Goal: Task Accomplishment & Management: Manage account settings

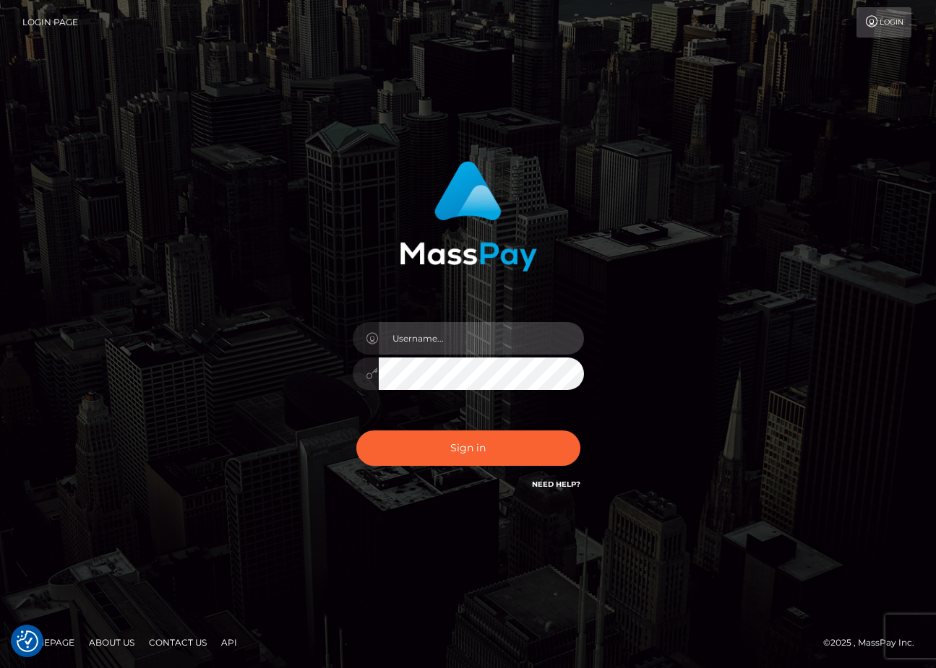
click at [413, 344] on input "text" at bounding box center [481, 338] width 205 height 33
type input "duquesne.rahm"
click at [356, 431] on button "Sign in" at bounding box center [468, 448] width 224 height 35
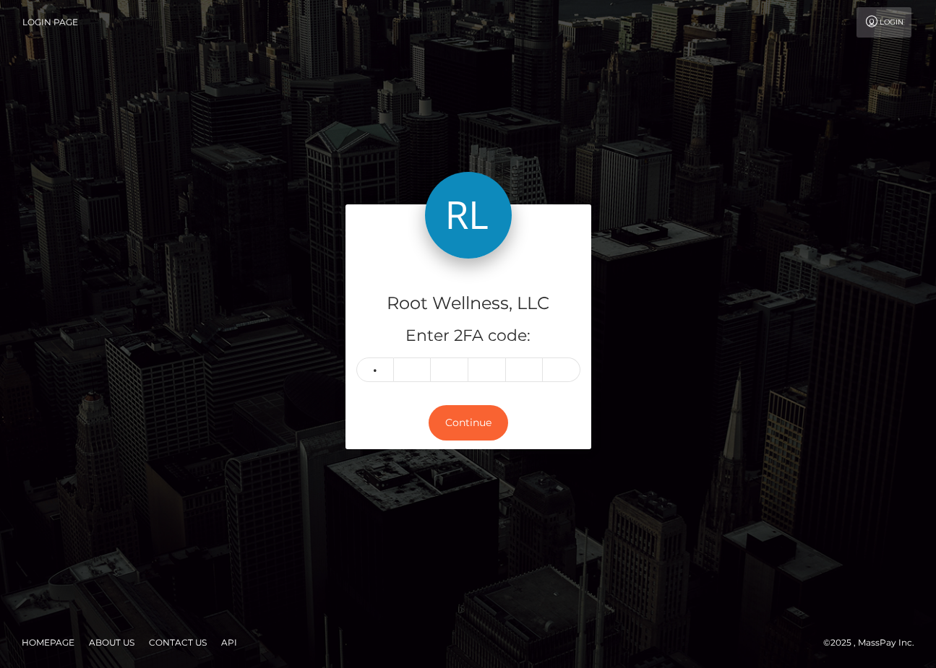
type input "7"
type input "5"
type input "9"
type input "4"
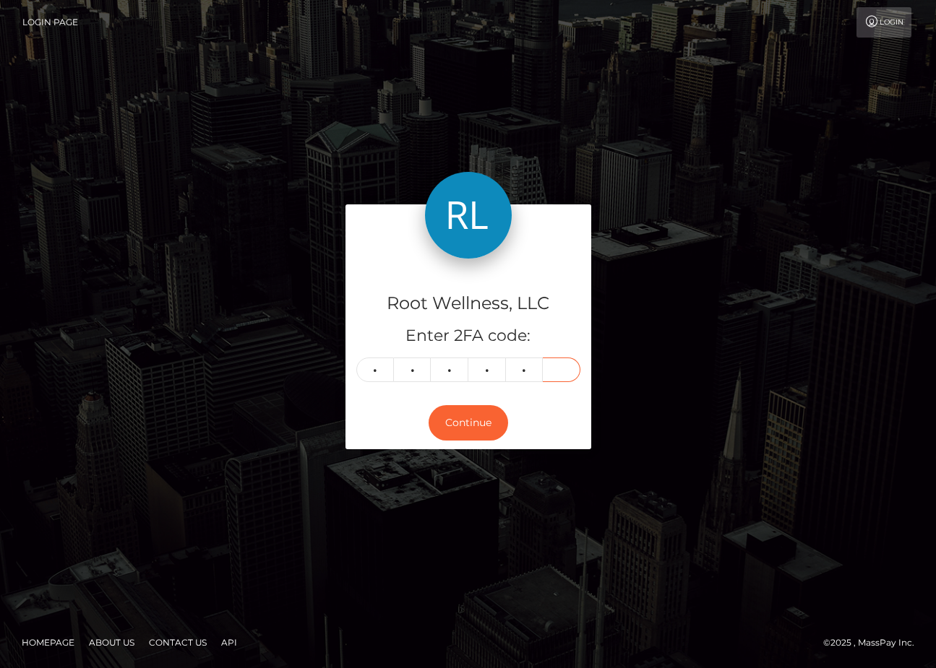
type input "2"
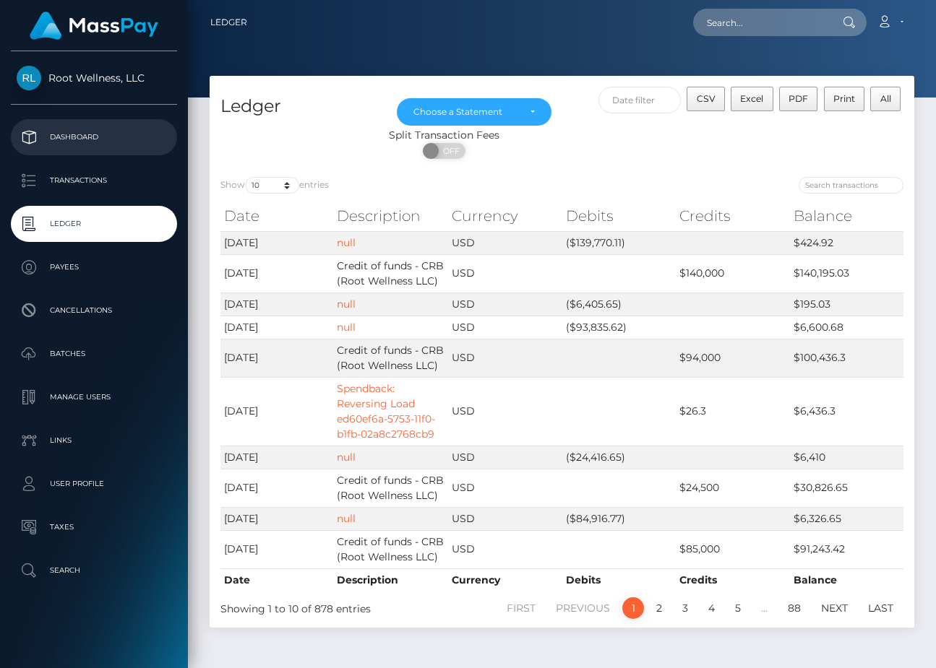
click at [82, 139] on p "Dashboard" at bounding box center [94, 137] width 155 height 22
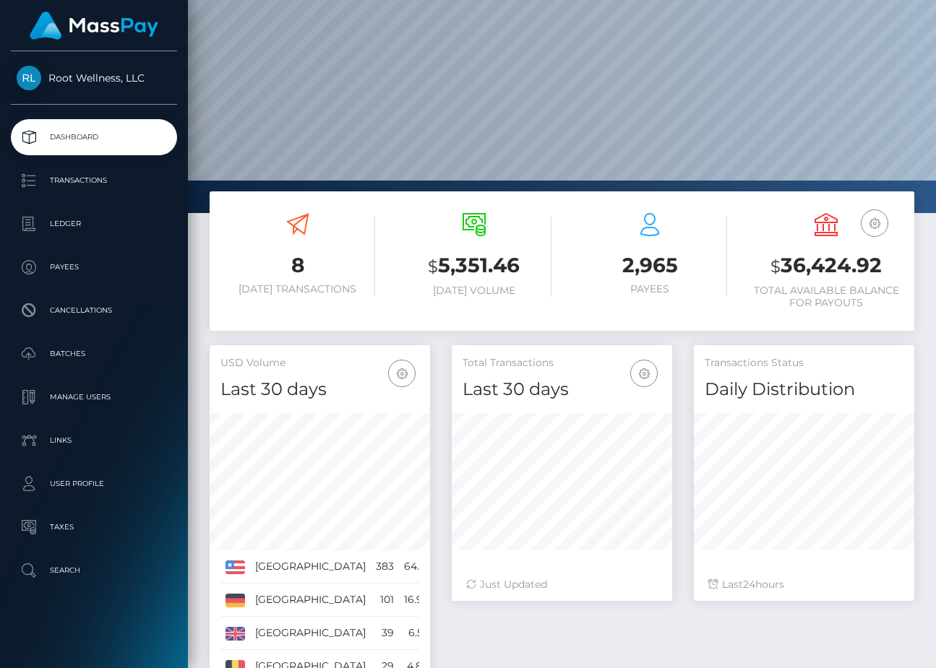
scroll to position [58, 0]
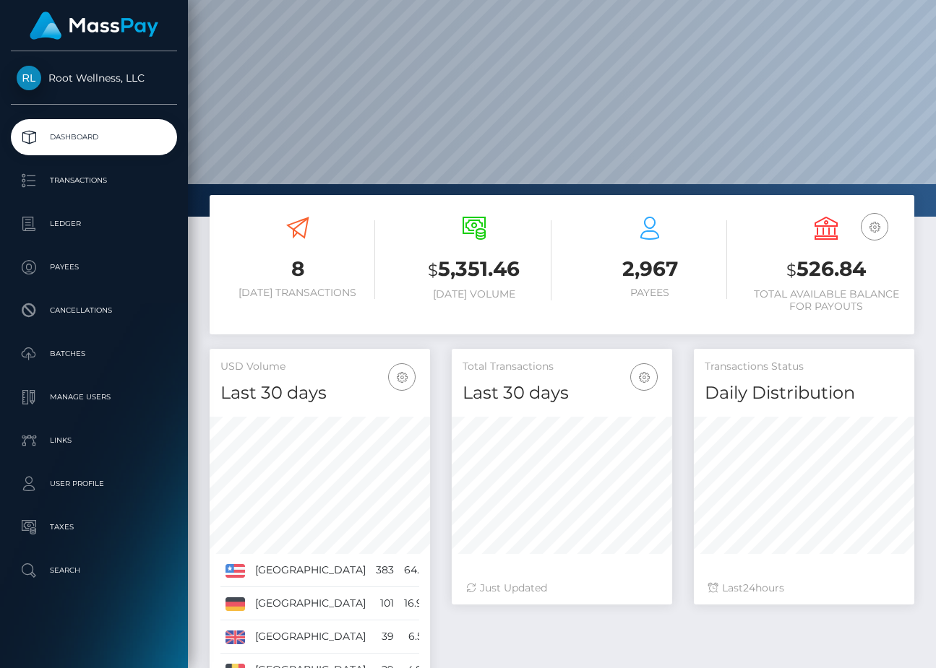
scroll to position [256, 220]
